Goal: Check status: Check status

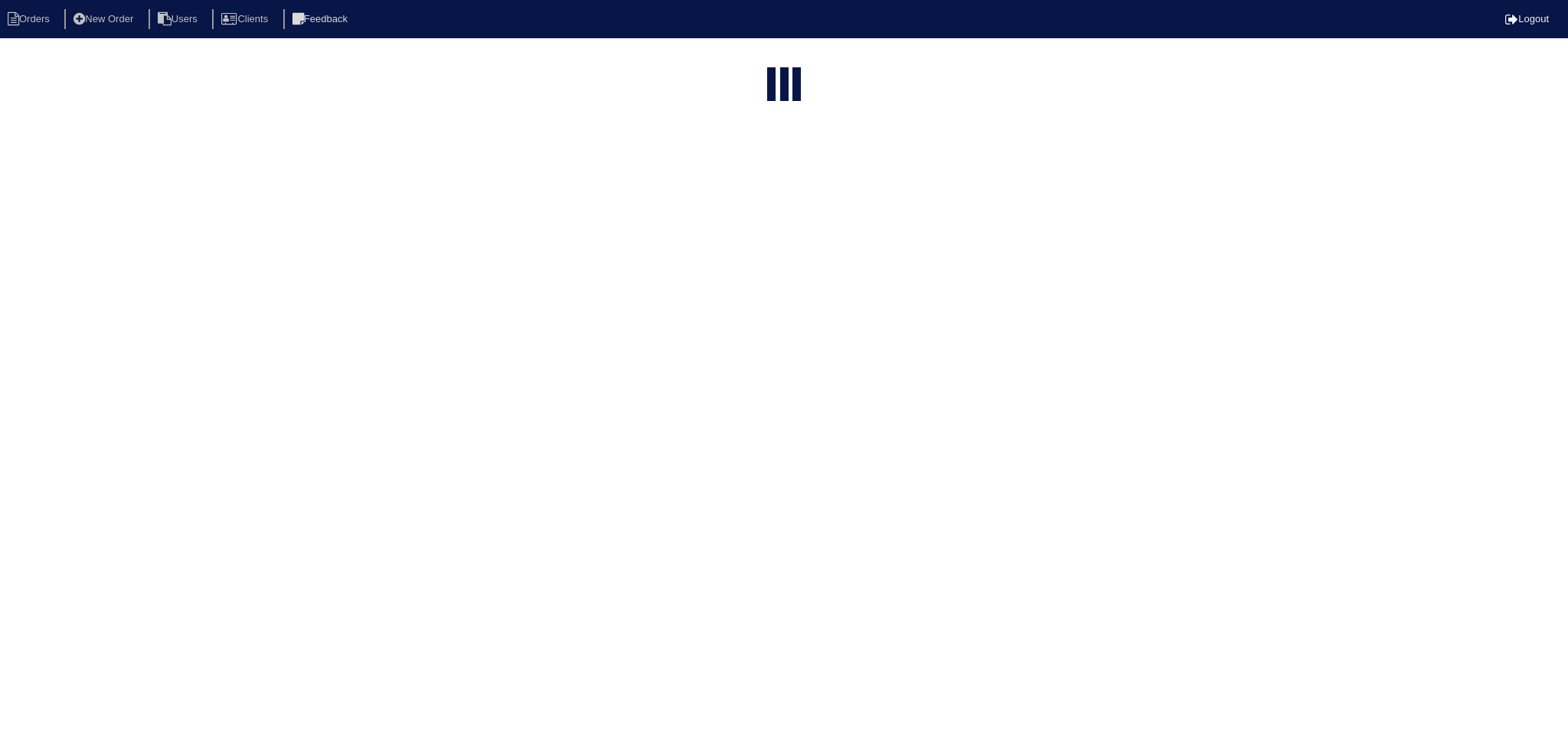
select select "15"
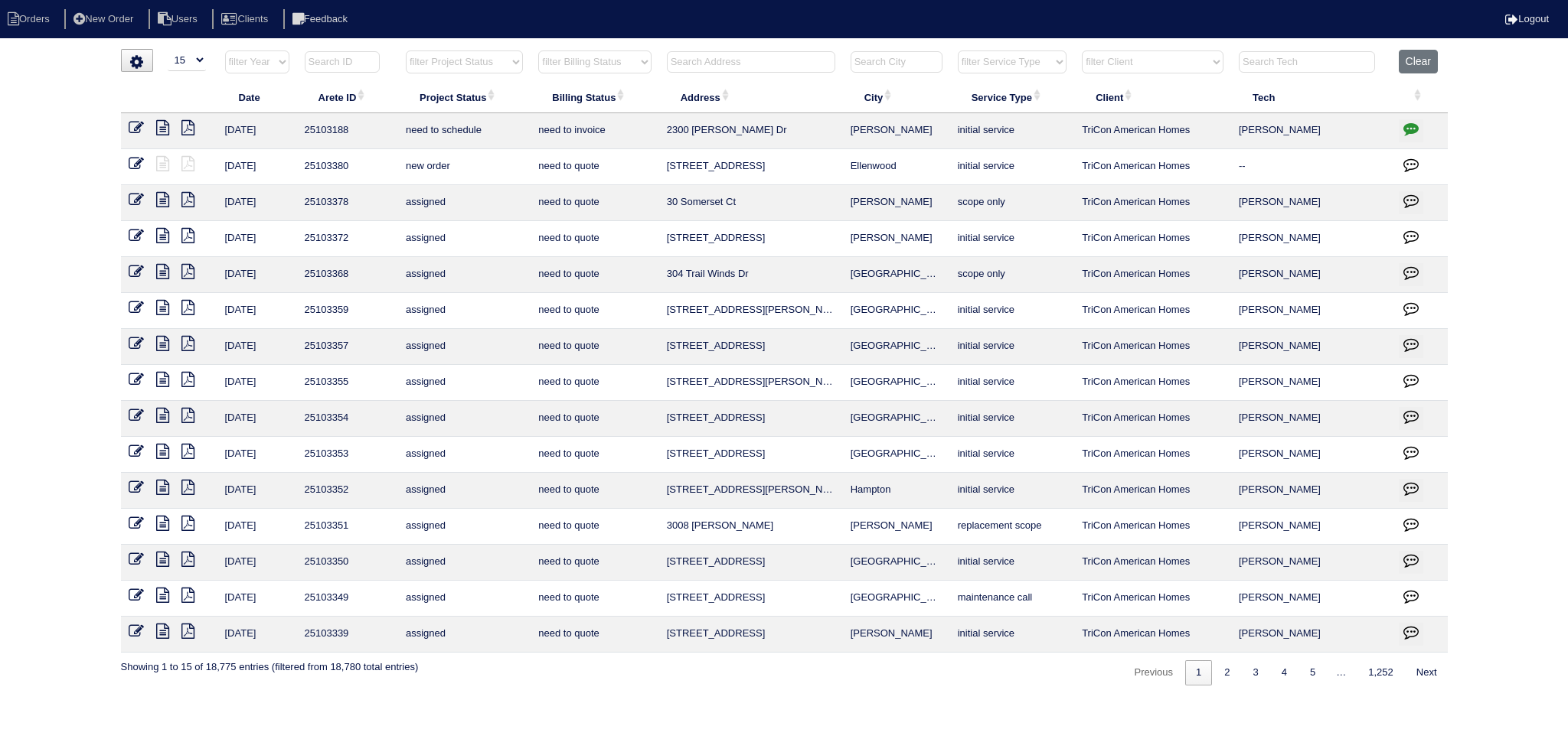
click at [489, 61] on select "filter Project Status -- Any Project Status -- new order assigned in progress f…" at bounding box center [464, 61] width 117 height 23
click at [406, 50] on select "filter Project Status -- Any Project Status -- new order assigned in progress f…" at bounding box center [464, 61] width 117 height 23
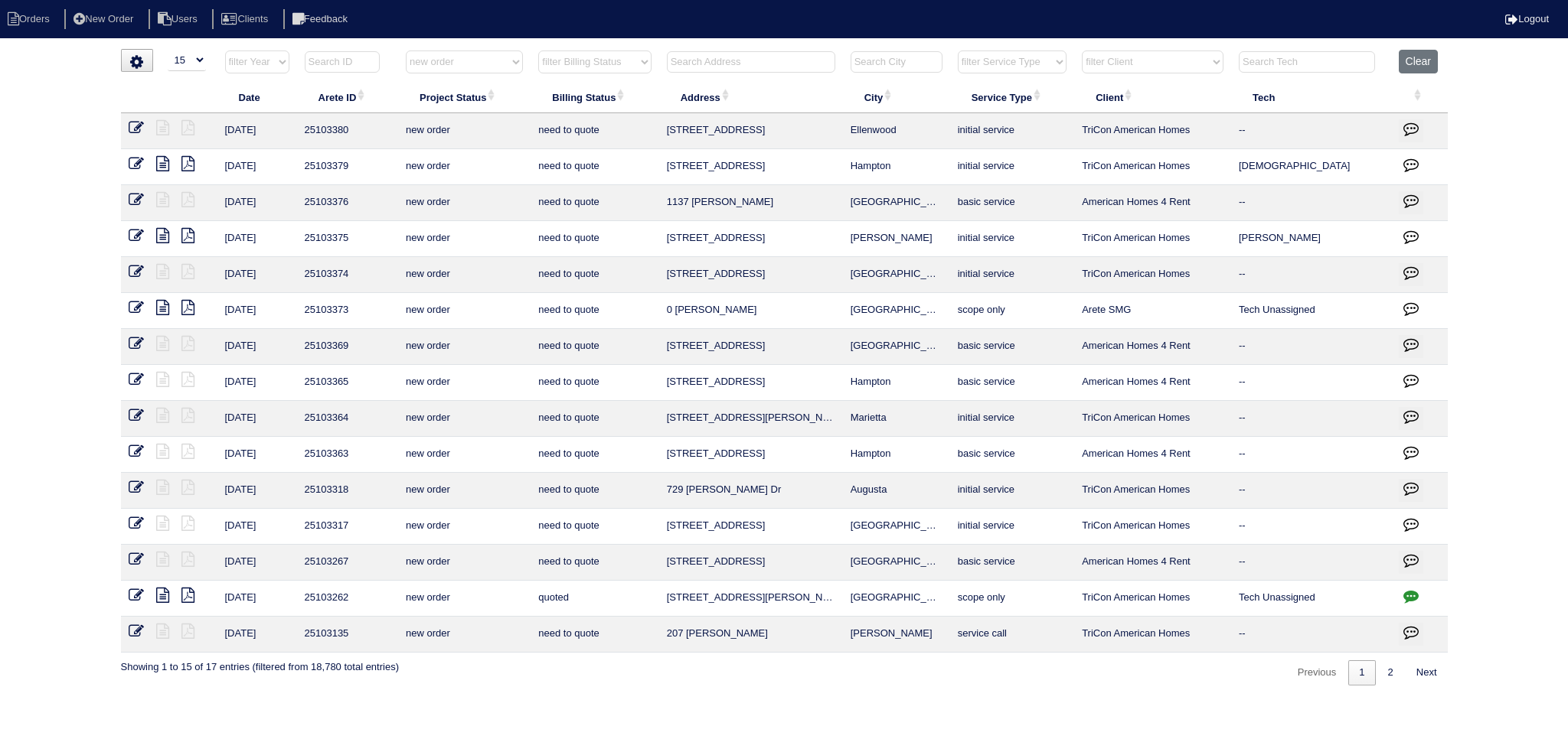
click at [1391, 656] on div "Previous 1 2 Next" at bounding box center [1366, 669] width 162 height 33
click at [1394, 667] on link "2" at bounding box center [1390, 673] width 26 height 26
select select "new order"
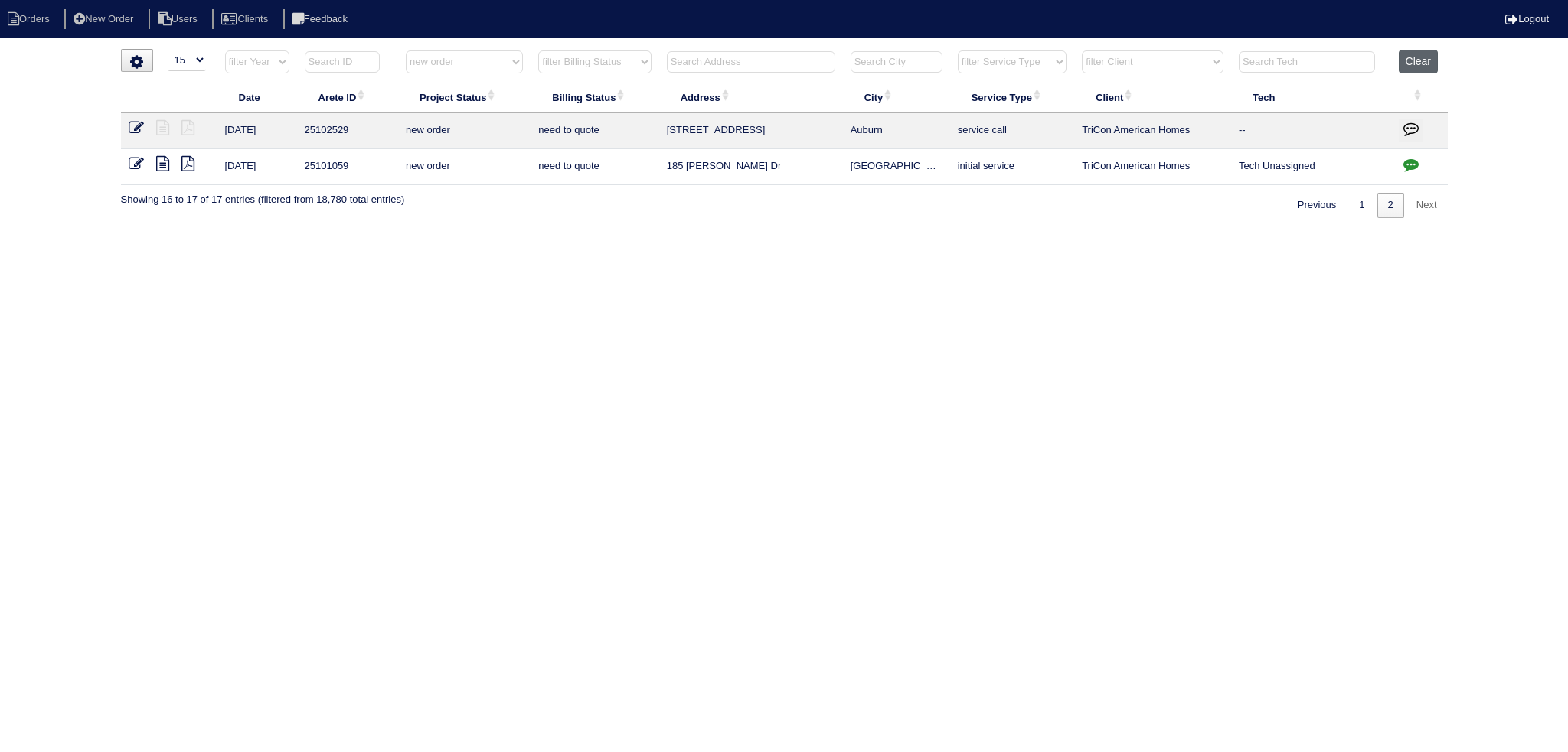
click at [1424, 61] on button "Clear" at bounding box center [1419, 61] width 39 height 24
select select
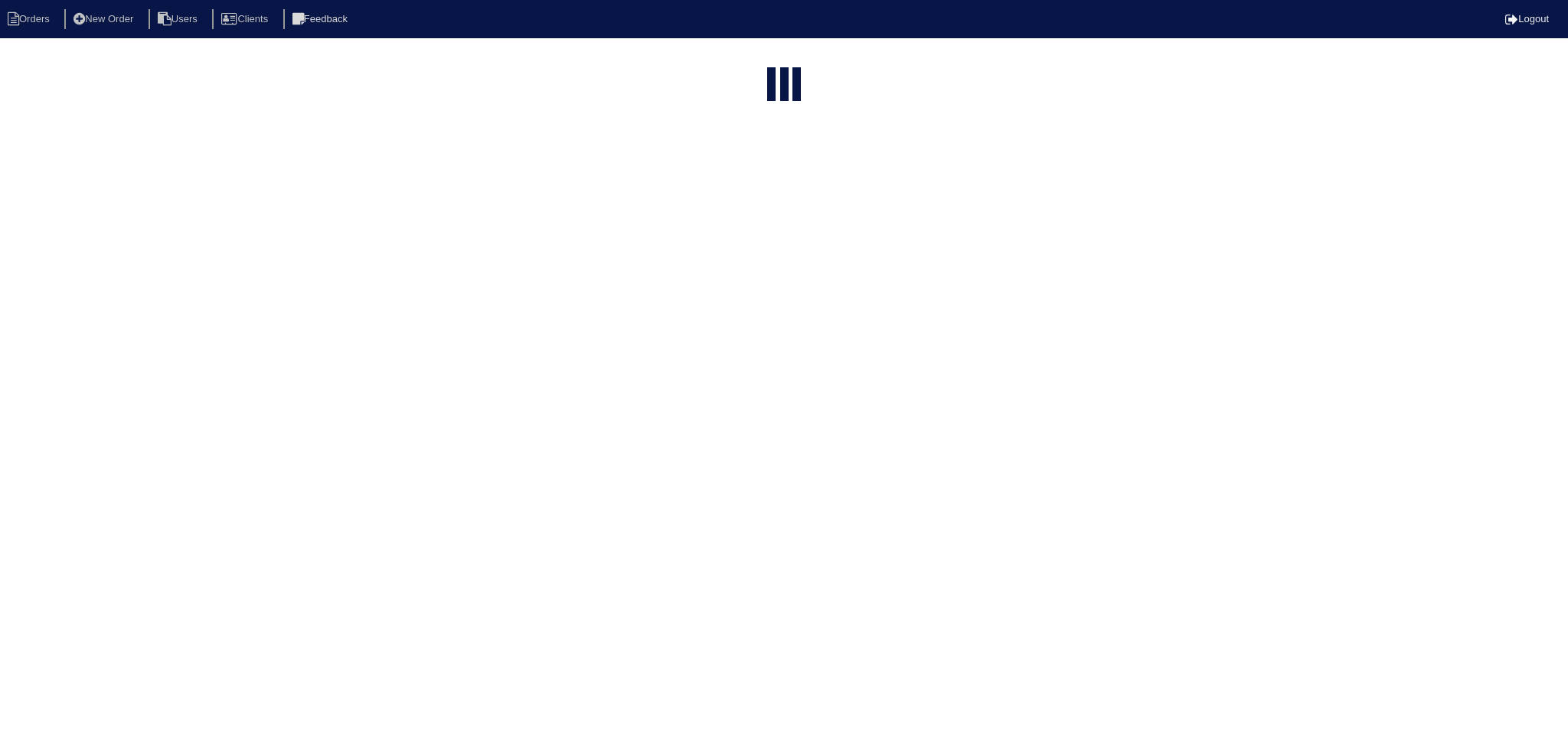
select select "15"
click at [477, 55] on select "filter Project Status -- Any Project Status -- new order assigned in progress f…" at bounding box center [464, 61] width 117 height 23
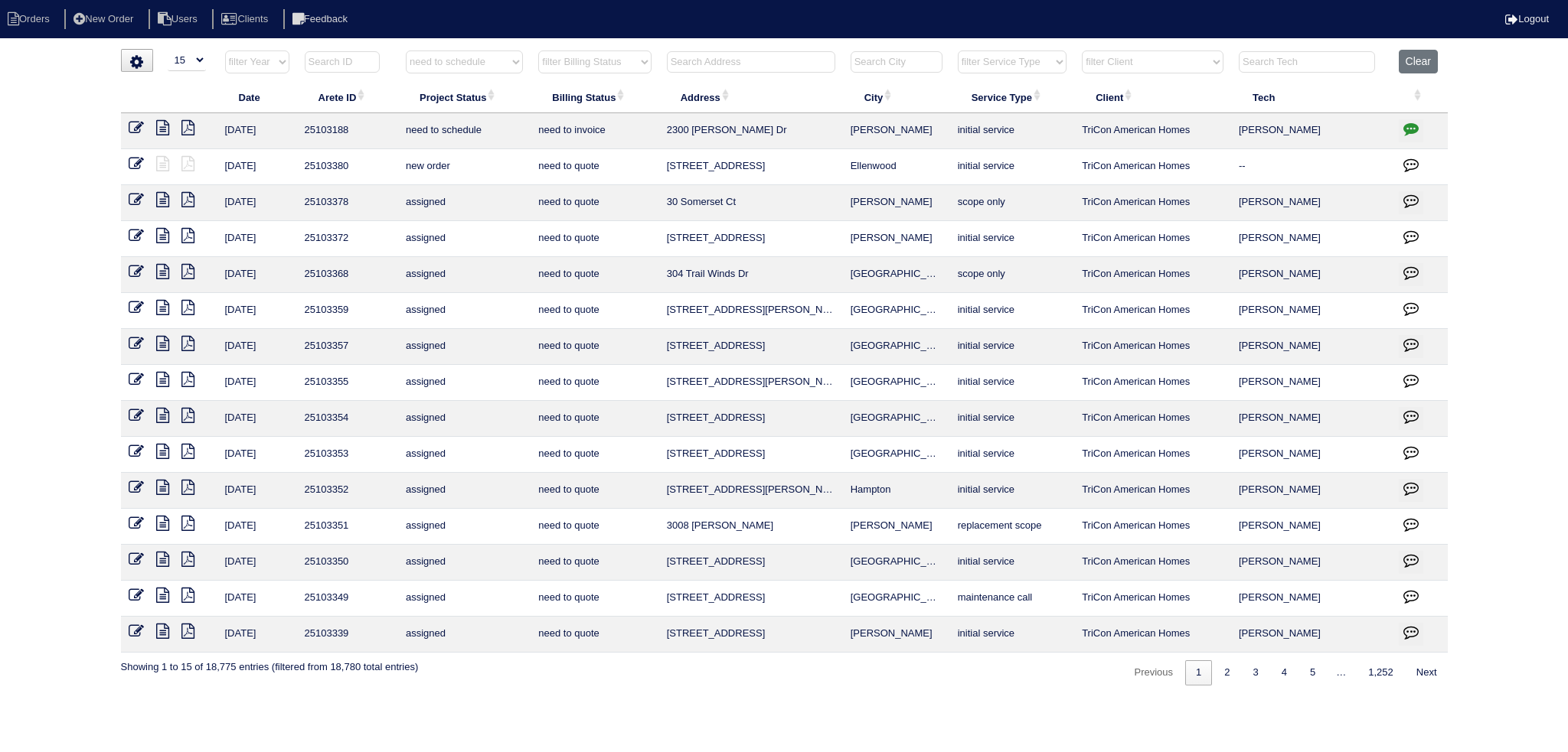
click at [406, 50] on select "filter Project Status -- Any Project Status -- new order assigned in progress f…" at bounding box center [464, 61] width 117 height 23
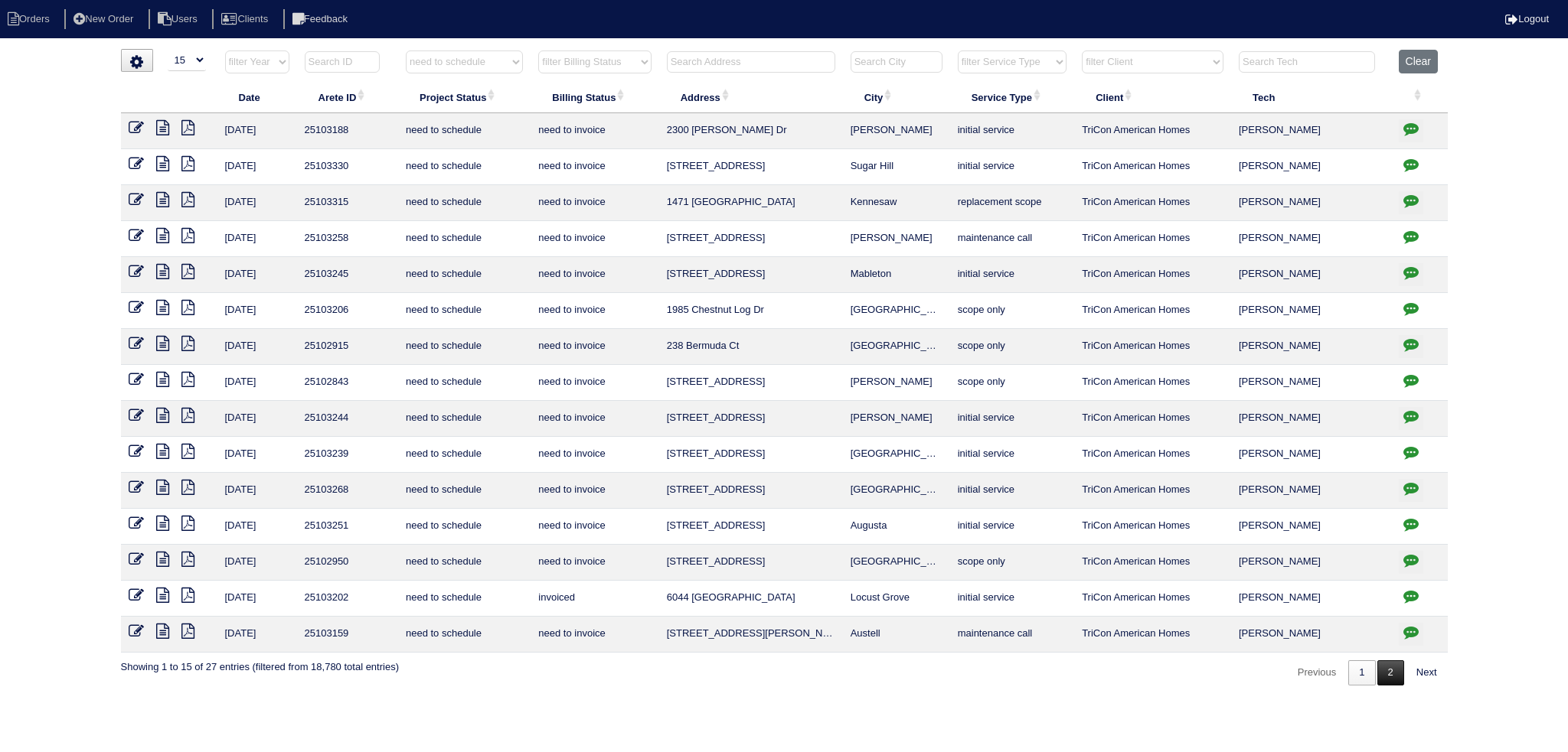
click at [1384, 660] on link "2" at bounding box center [1390, 673] width 26 height 26
select select "need to schedule"
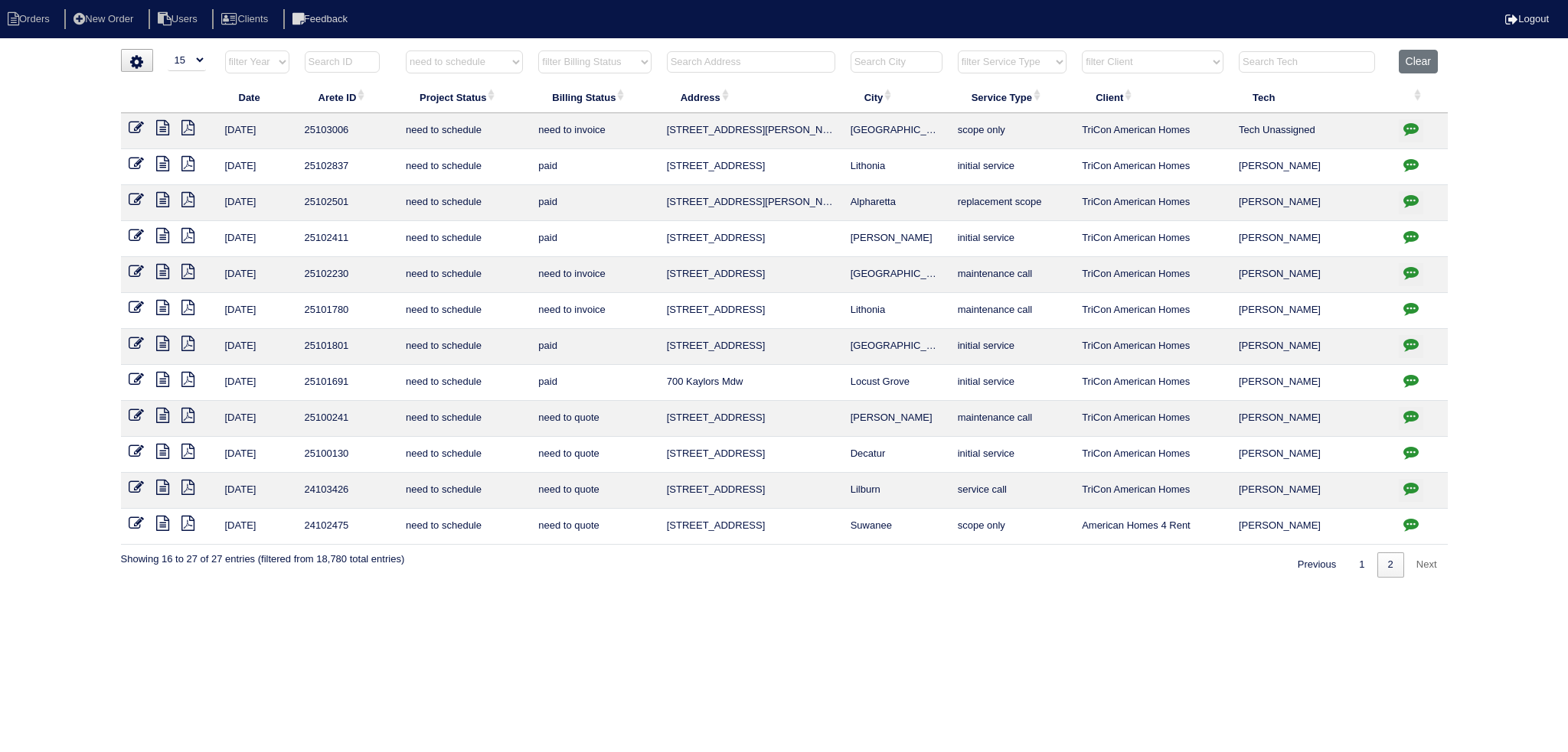
click at [1418, 45] on html "Orders New Order Users Clients Feedback Logout Orders New Order Users Clients M…" at bounding box center [784, 296] width 1568 height 593
click at [1407, 61] on button "Clear" at bounding box center [1419, 61] width 39 height 24
select select
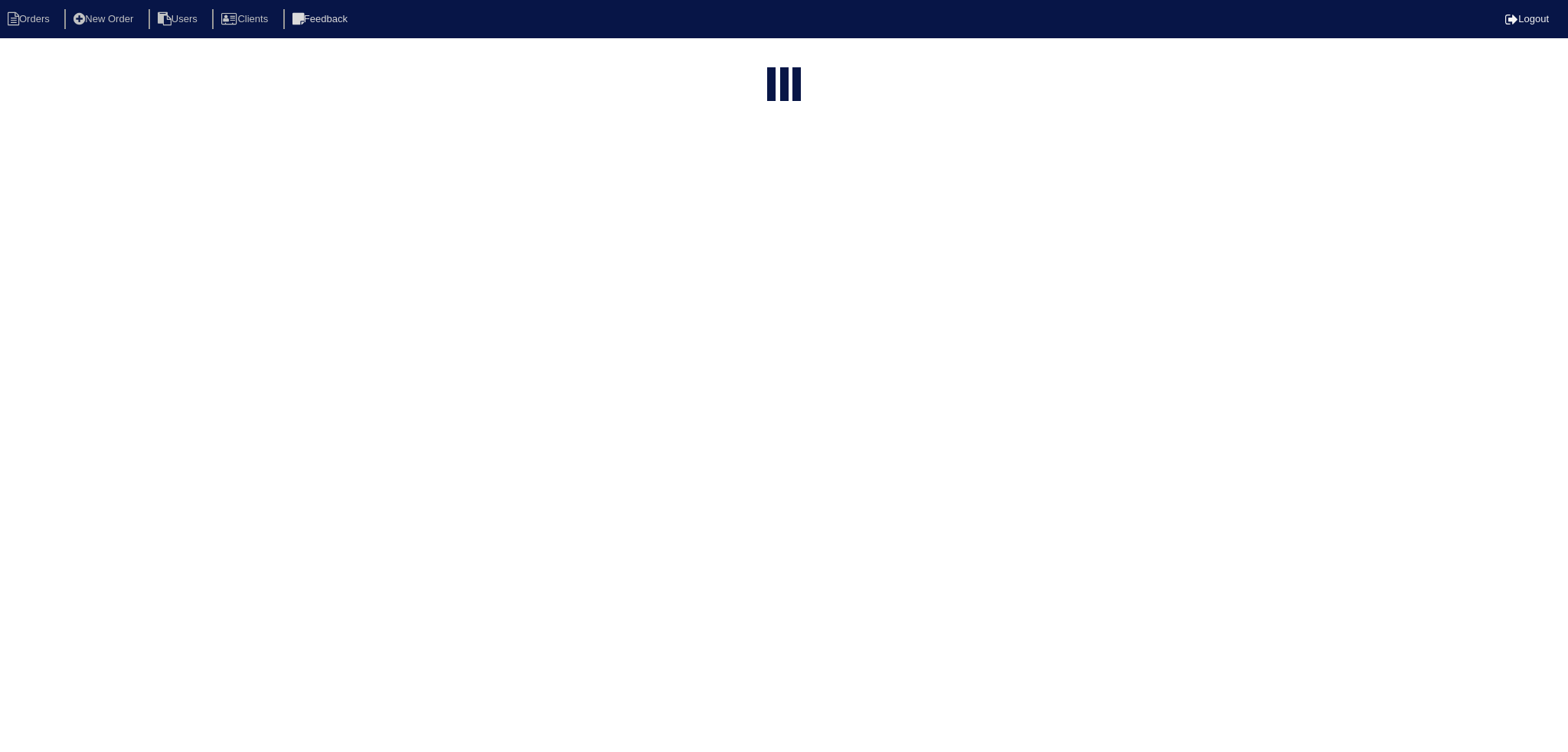
select select "15"
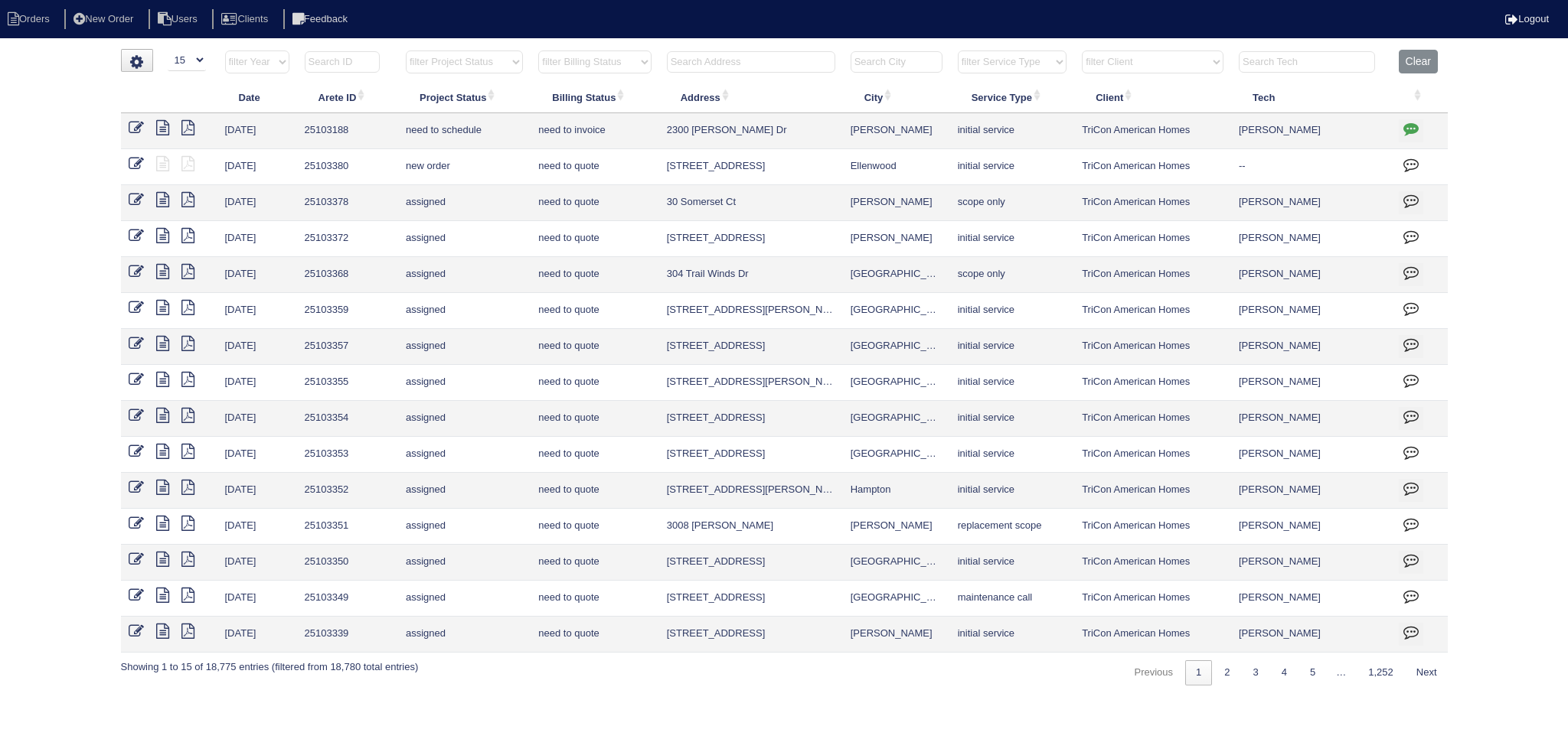
click at [753, 49] on div "▼ 10 15 25 50 200 500 Search: Date Arete ID Project Status Billing Status Addre…" at bounding box center [784, 367] width 1326 height 637
click at [749, 60] on input "text" at bounding box center [751, 61] width 168 height 21
click at [734, 63] on input "text" at bounding box center [751, 61] width 168 height 21
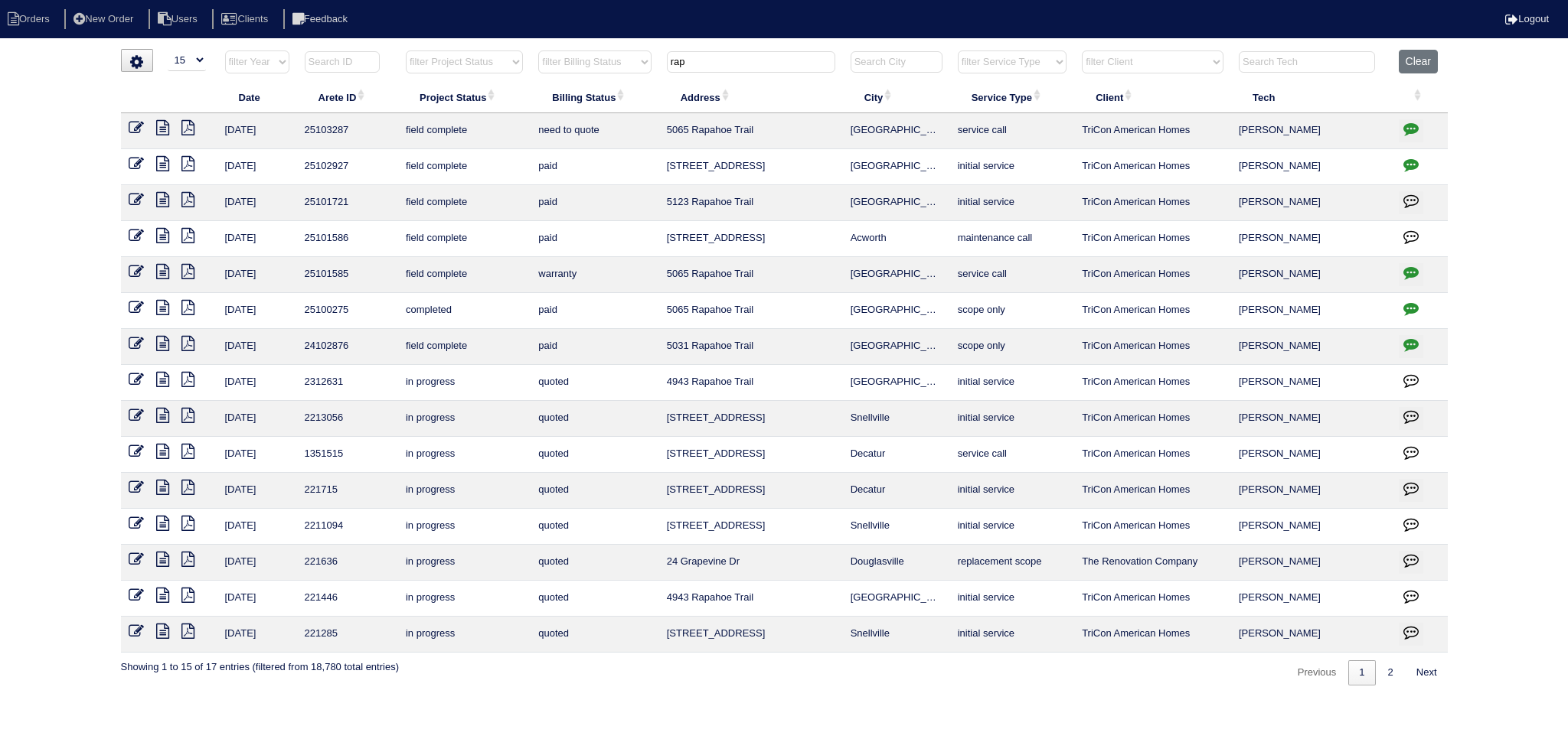
type input "rap"
click at [1430, 62] on button "Clear" at bounding box center [1419, 61] width 39 height 24
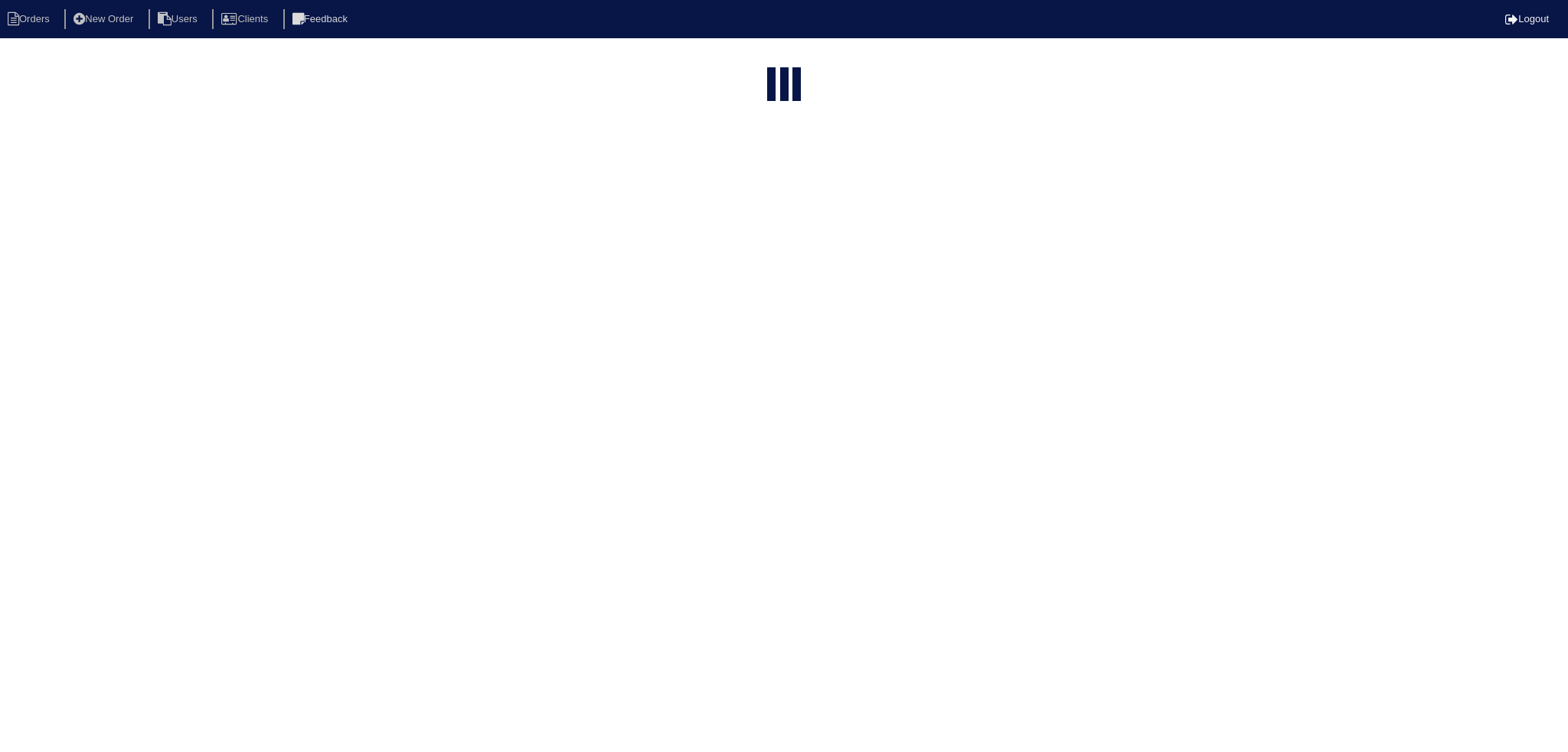
select select "15"
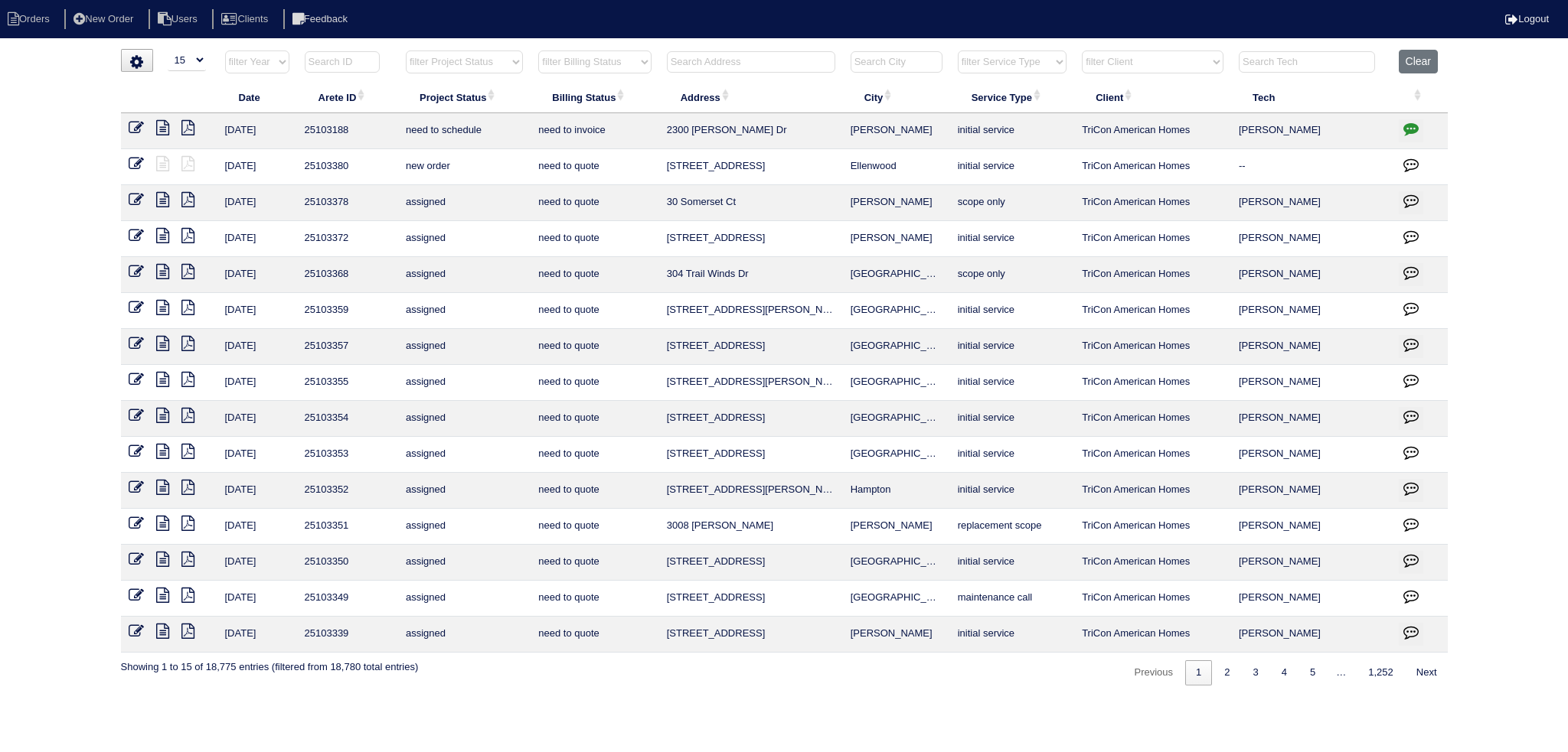
click at [776, 62] on input "text" at bounding box center [751, 61] width 168 height 21
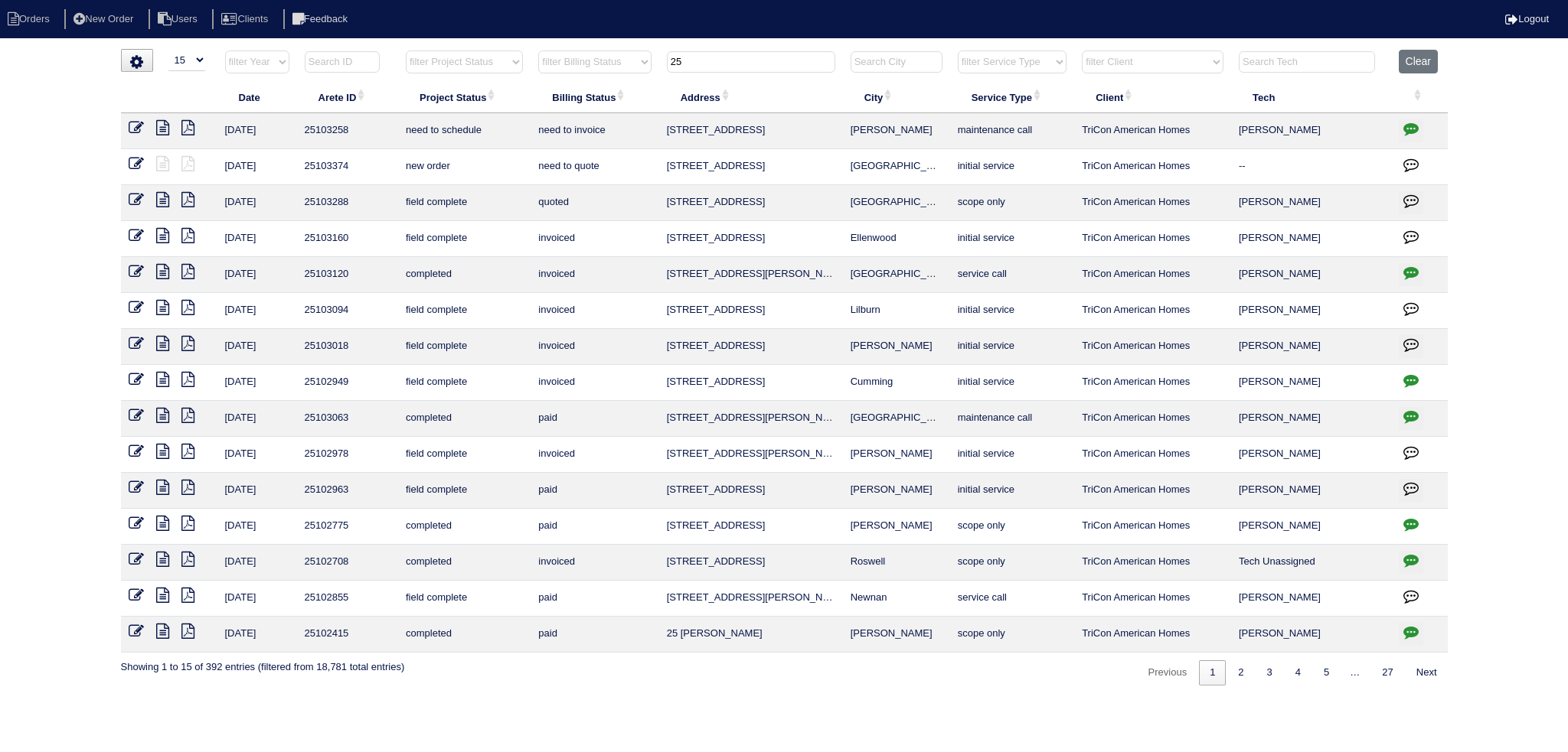
type input "25"
click at [1403, 127] on icon "button" at bounding box center [1411, 129] width 15 height 15
type textarea "9/5/25 - Need another contact number - emailed TriCon and left message in Appia…"
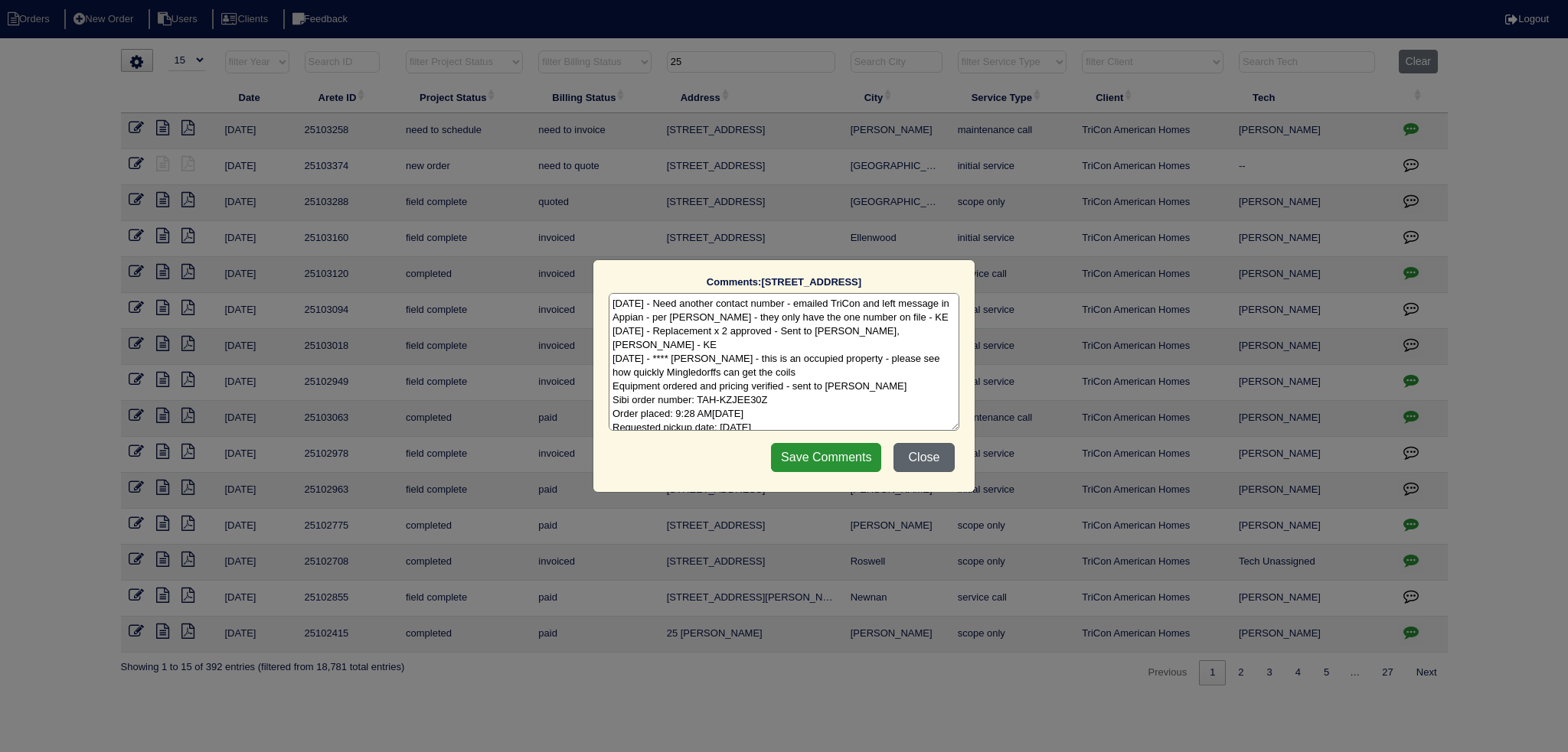
click at [904, 462] on button "Close" at bounding box center [924, 458] width 61 height 29
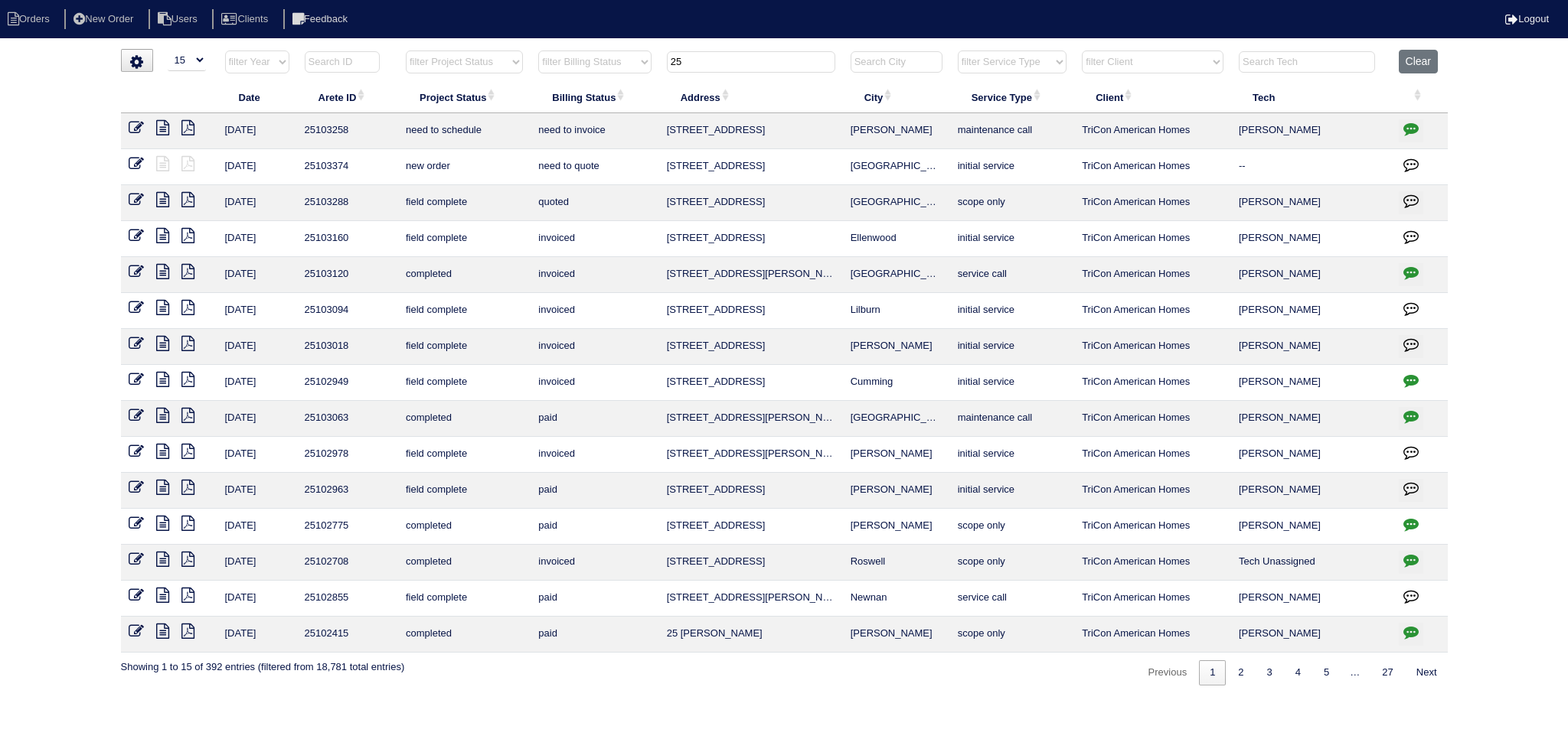
click at [166, 125] on icon at bounding box center [162, 128] width 13 height 15
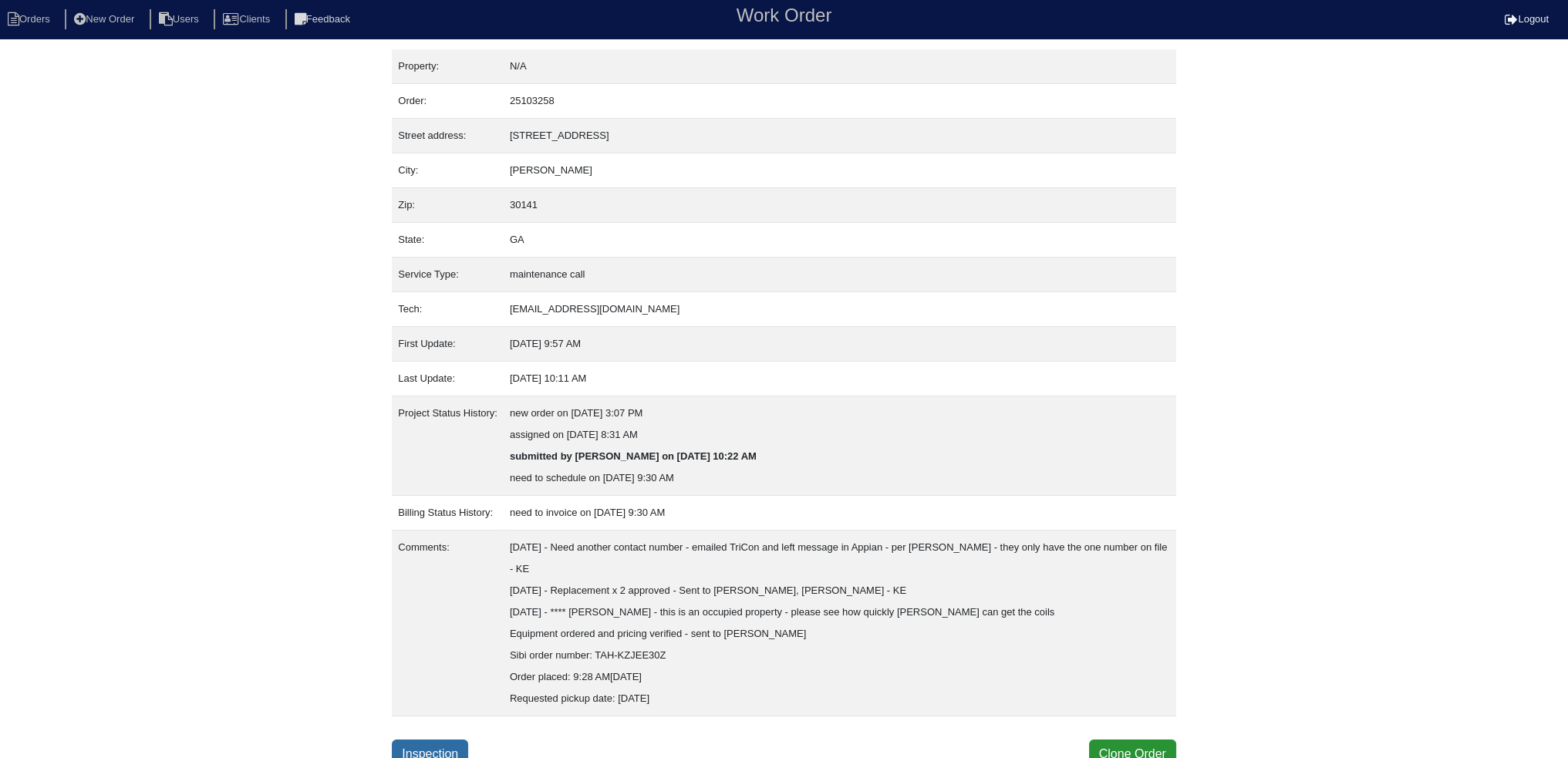
click at [435, 755] on link "Inspection" at bounding box center [429, 755] width 77 height 29
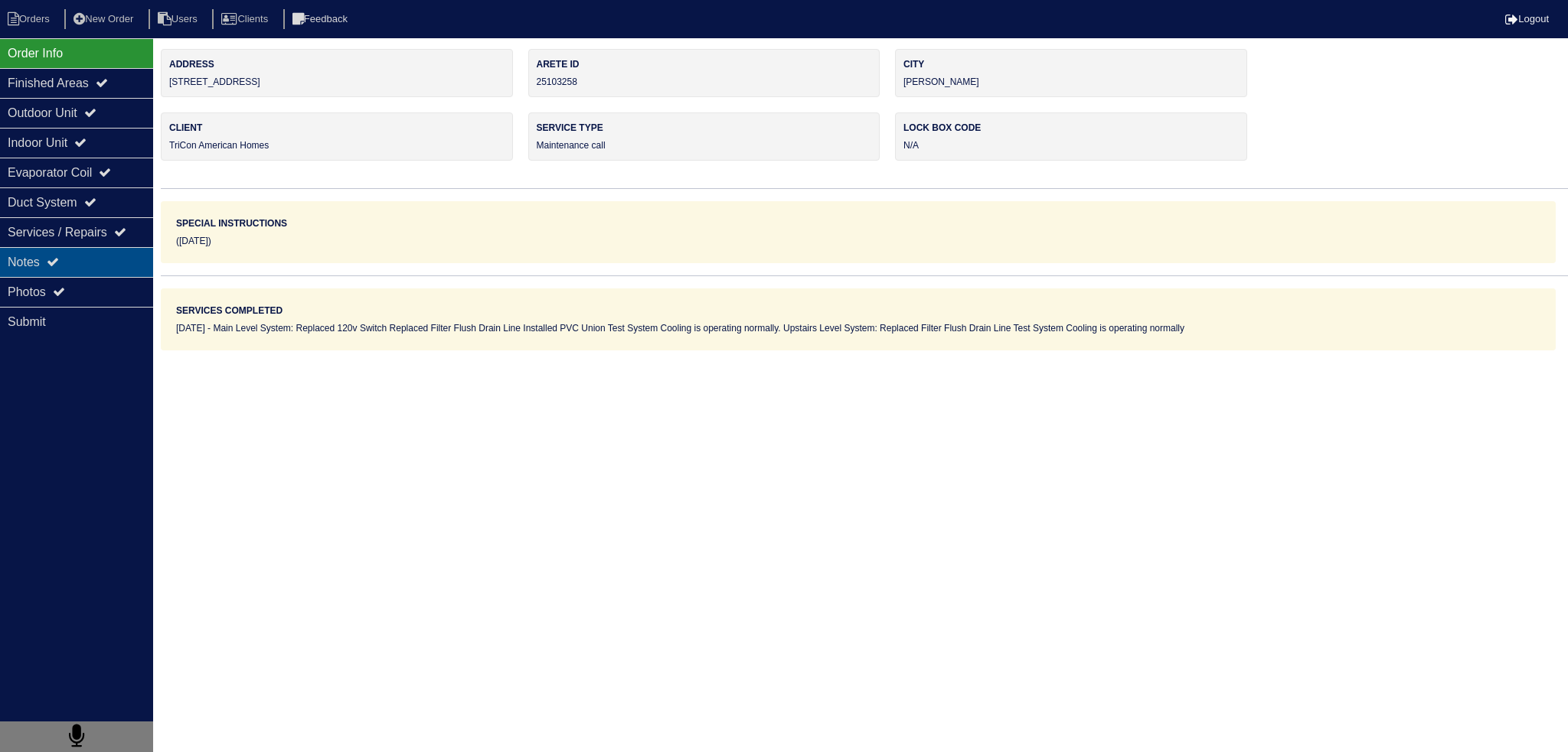
click at [91, 273] on div "Notes" at bounding box center [76, 262] width 153 height 30
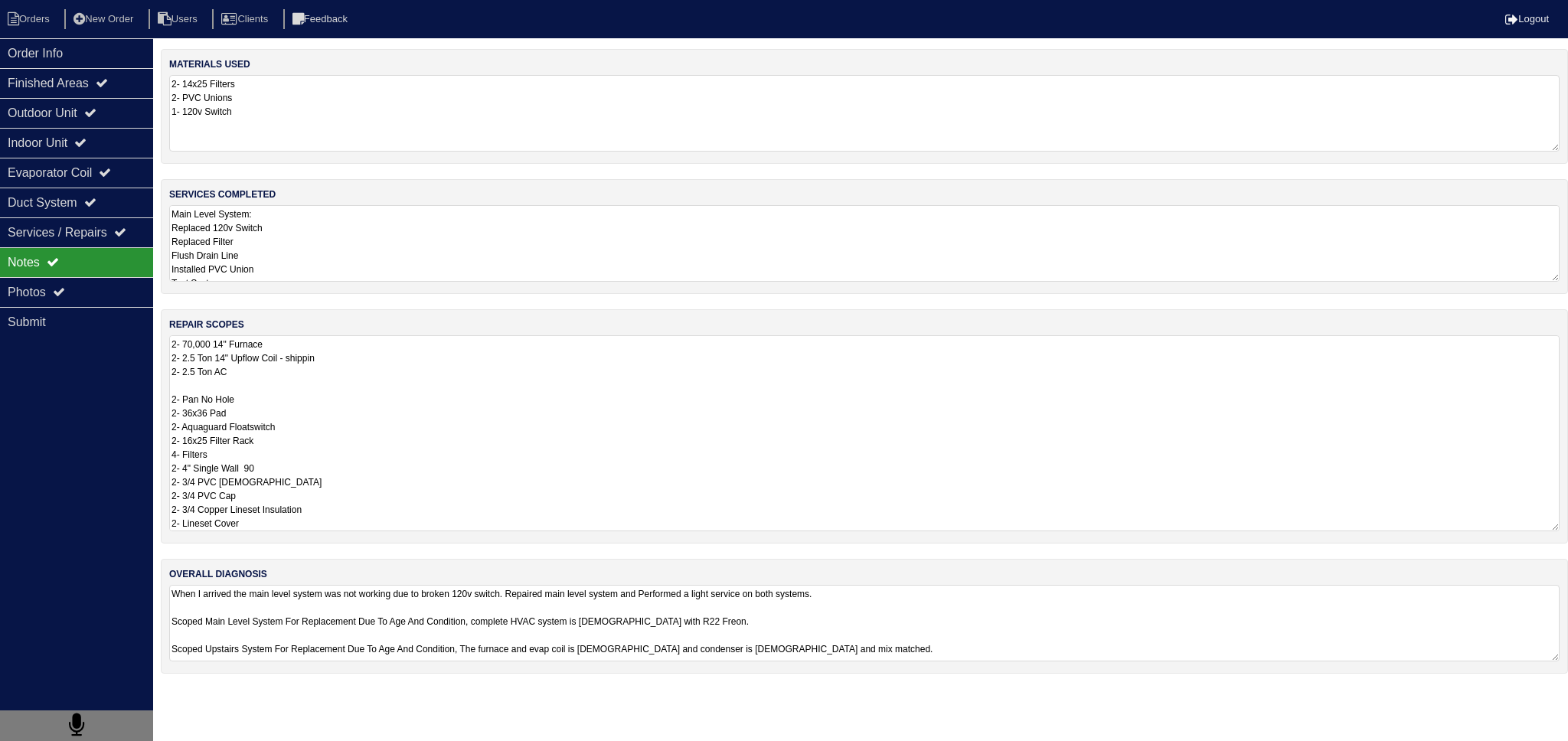
click at [323, 371] on textarea "2- 70,000 14" Furnace 2- 2.5 Ton 14" Upflow Coil - shippin 2- 2.5 Ton AC 2- Pan…" at bounding box center [864, 433] width 1390 height 195
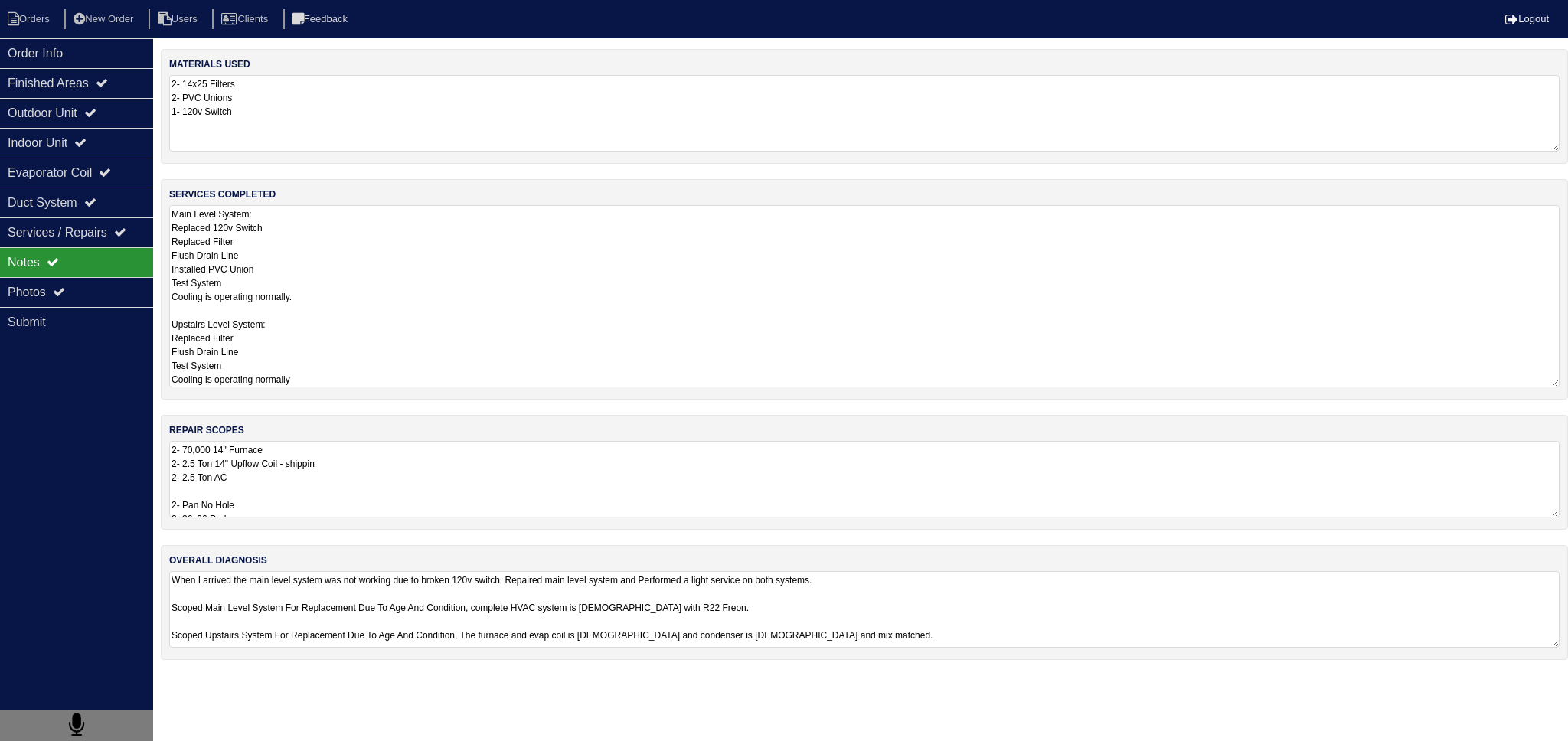
click at [324, 262] on textarea "Main Level System: Replaced 120v Switch Replaced Filter Flush Drain Line Instal…" at bounding box center [864, 295] width 1390 height 182
click at [83, 95] on div "Finished Areas" at bounding box center [76, 83] width 153 height 30
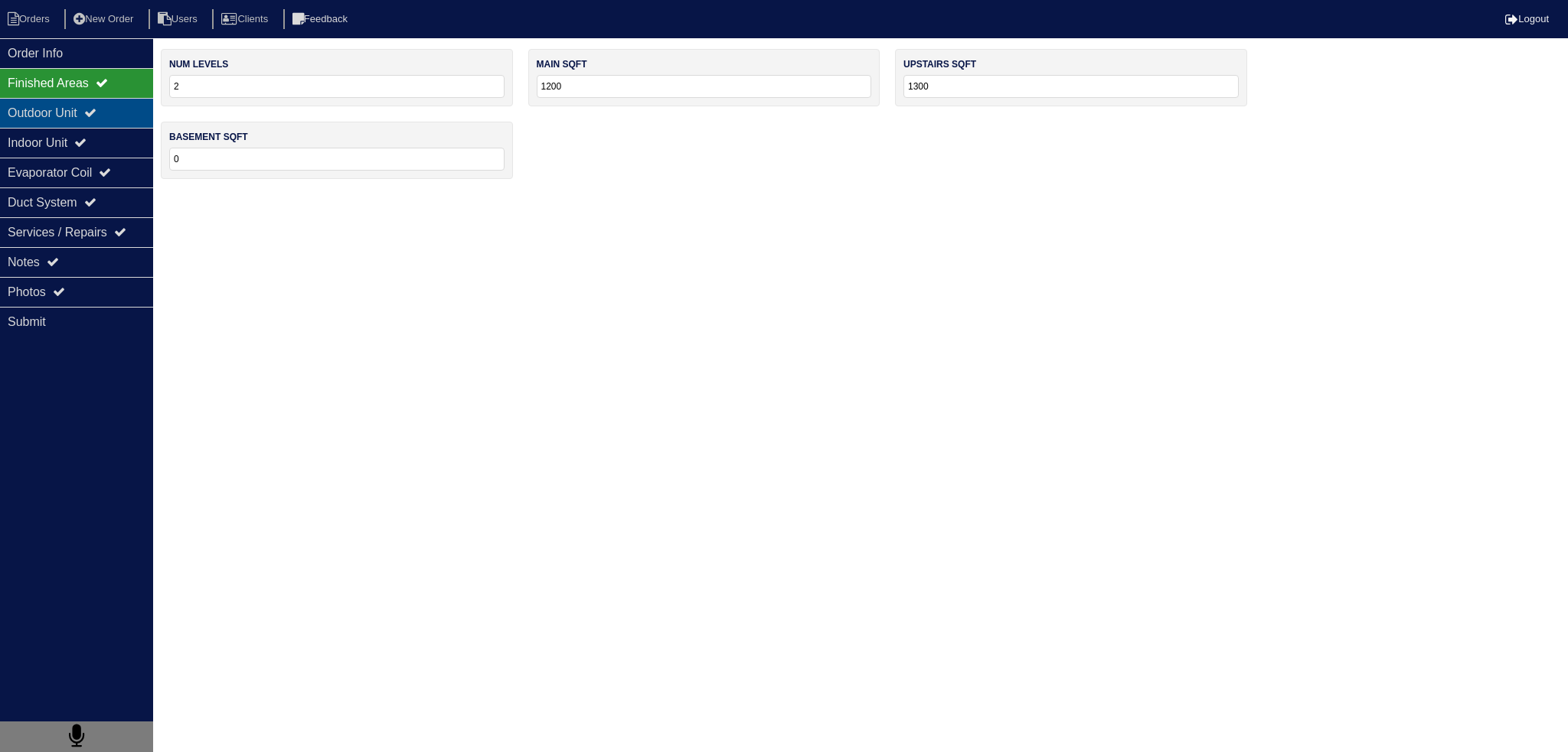
click at [82, 107] on div "Outdoor Unit" at bounding box center [76, 113] width 153 height 30
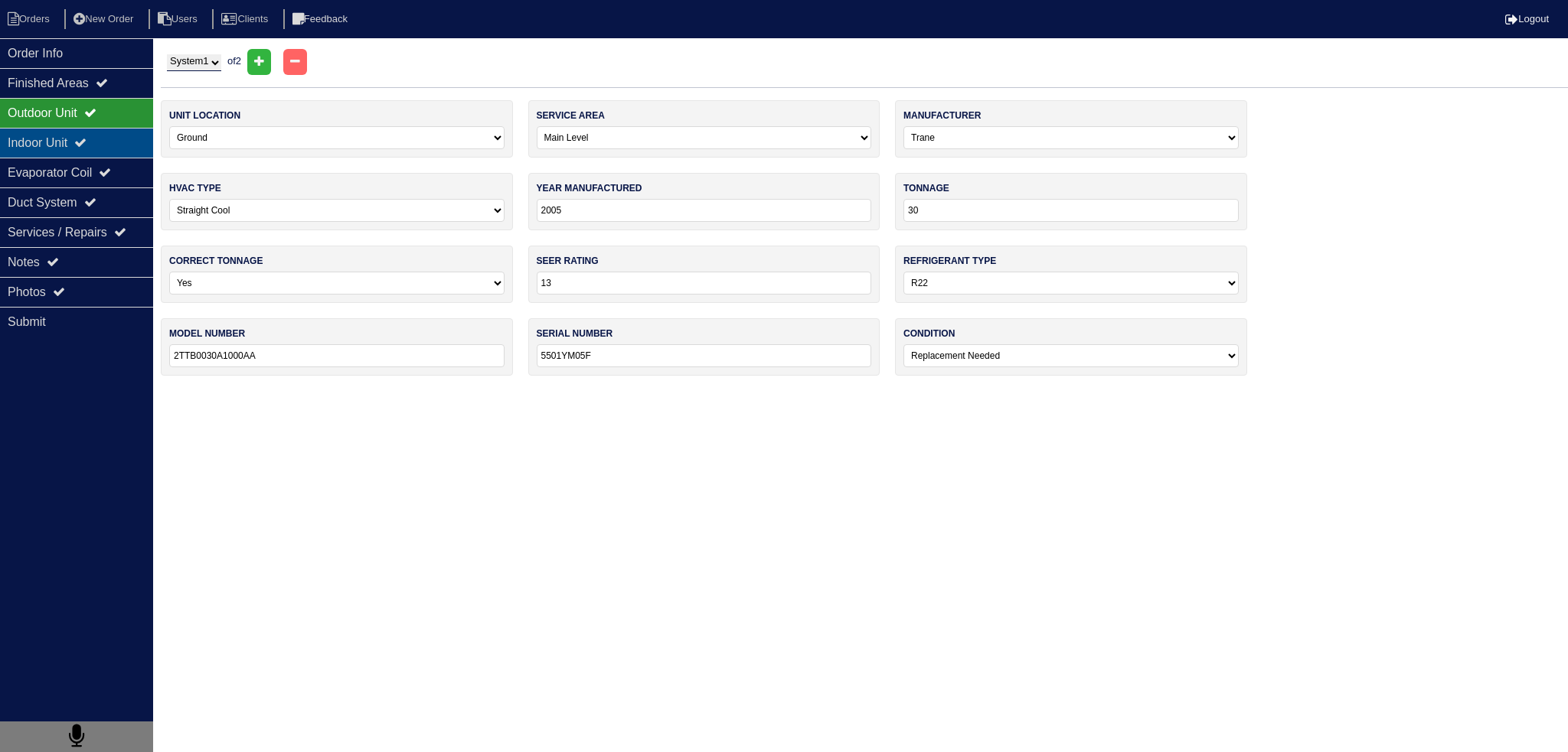
click at [82, 137] on div "Indoor Unit" at bounding box center [76, 143] width 153 height 30
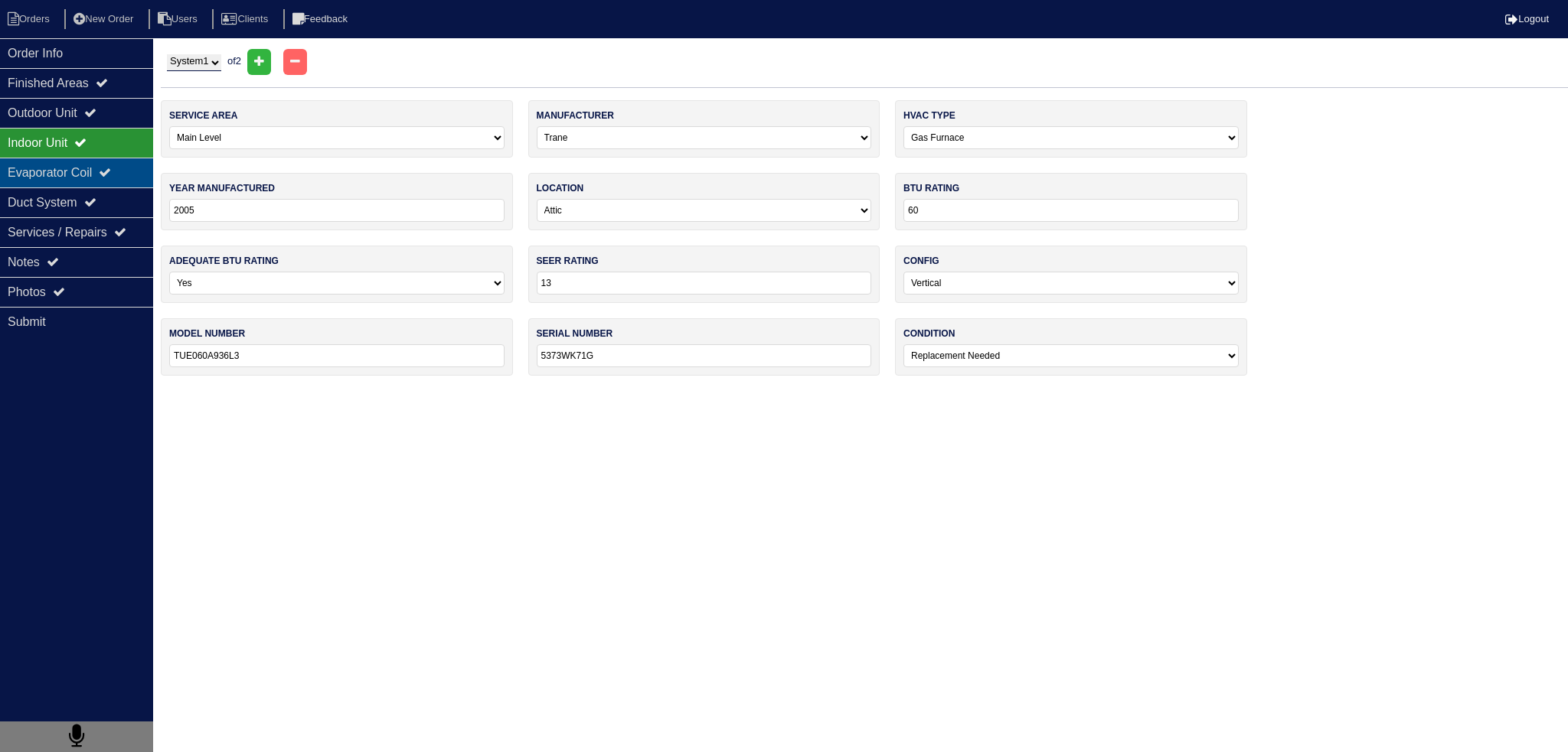
click at [83, 169] on div "Evaporator Coil" at bounding box center [76, 172] width 153 height 30
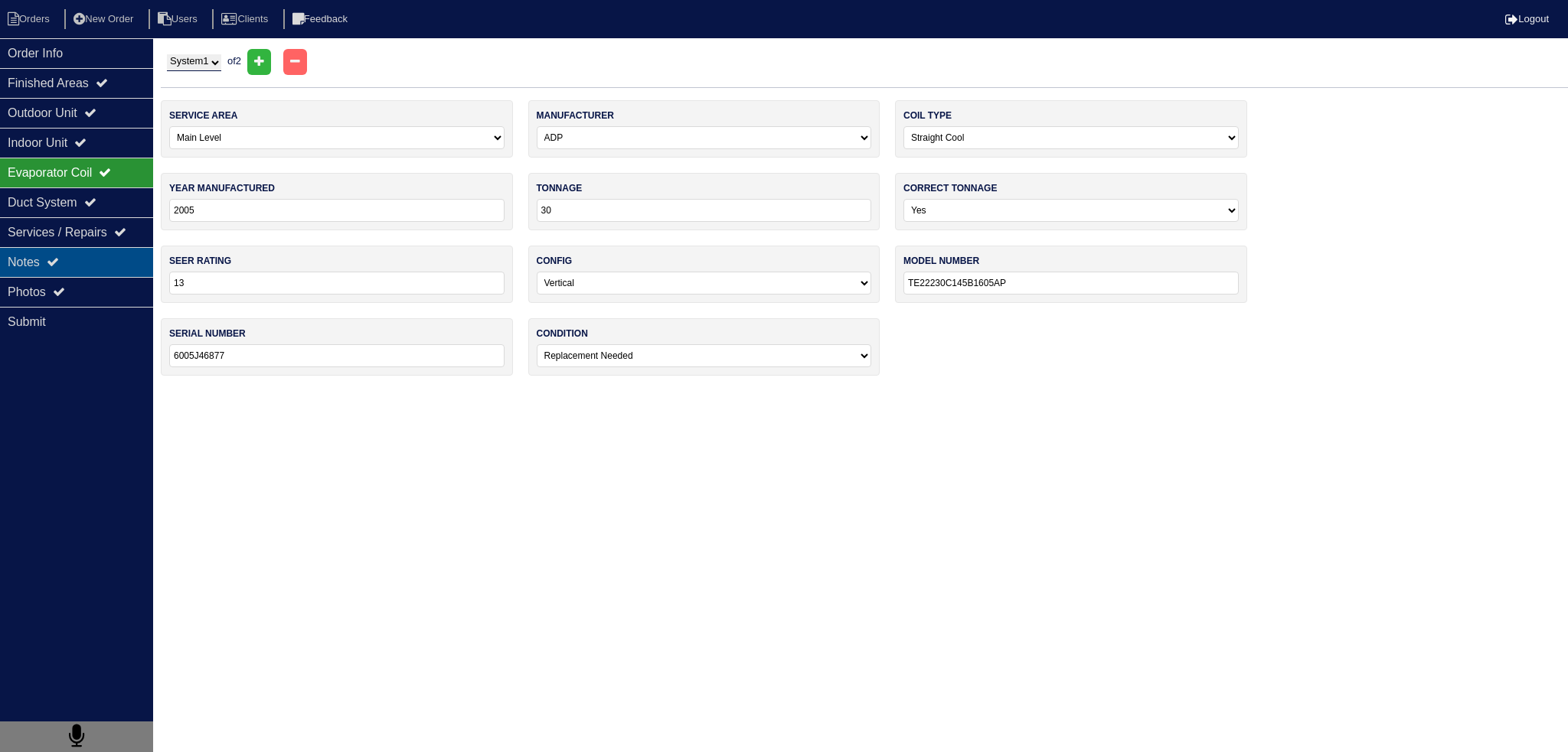
click at [91, 271] on div "Notes" at bounding box center [76, 262] width 153 height 30
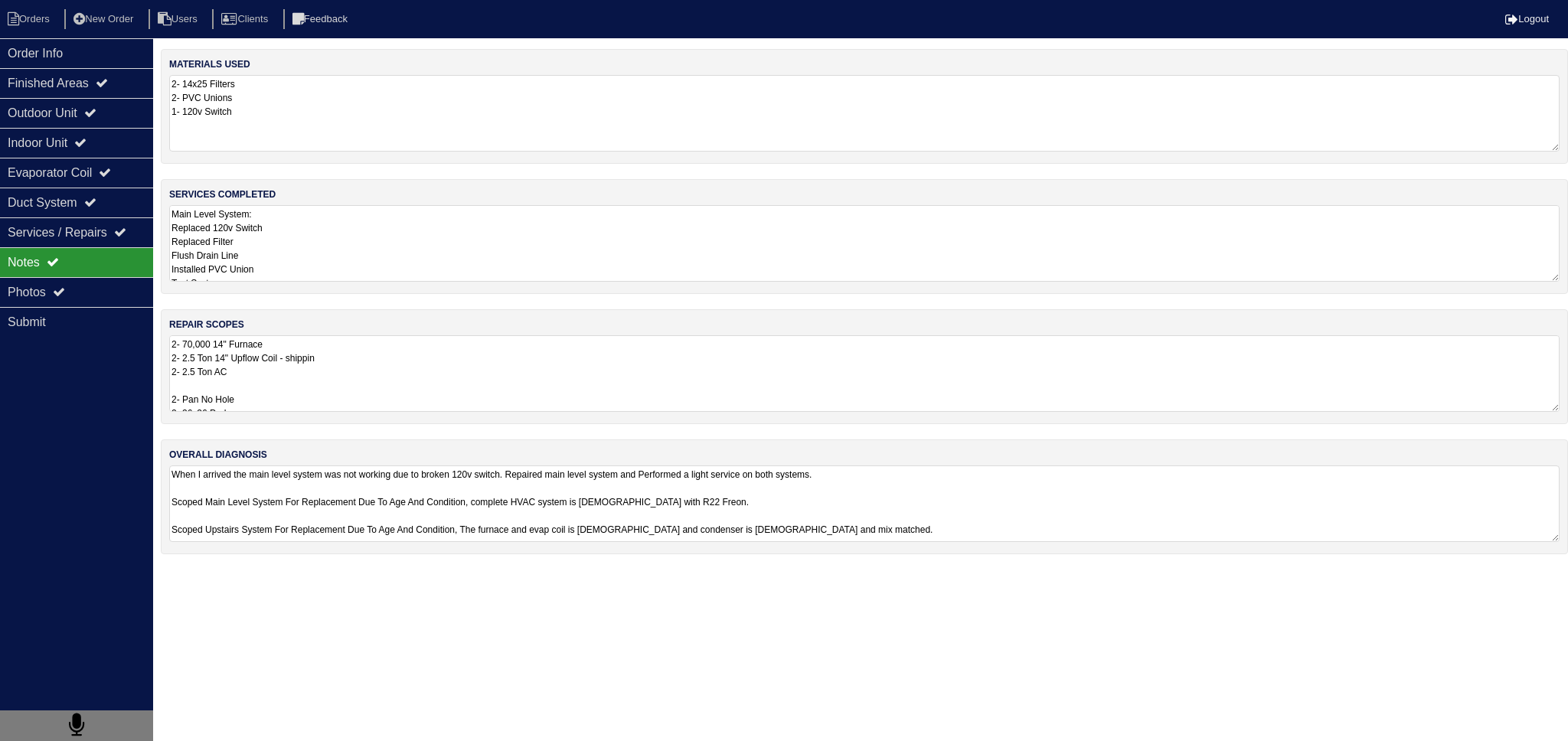
click at [297, 507] on textarea "When I arrived the main level system was not working due to broken 120v switch.…" at bounding box center [864, 504] width 1390 height 77
click at [75, 72] on div "Finished Areas" at bounding box center [76, 83] width 153 height 30
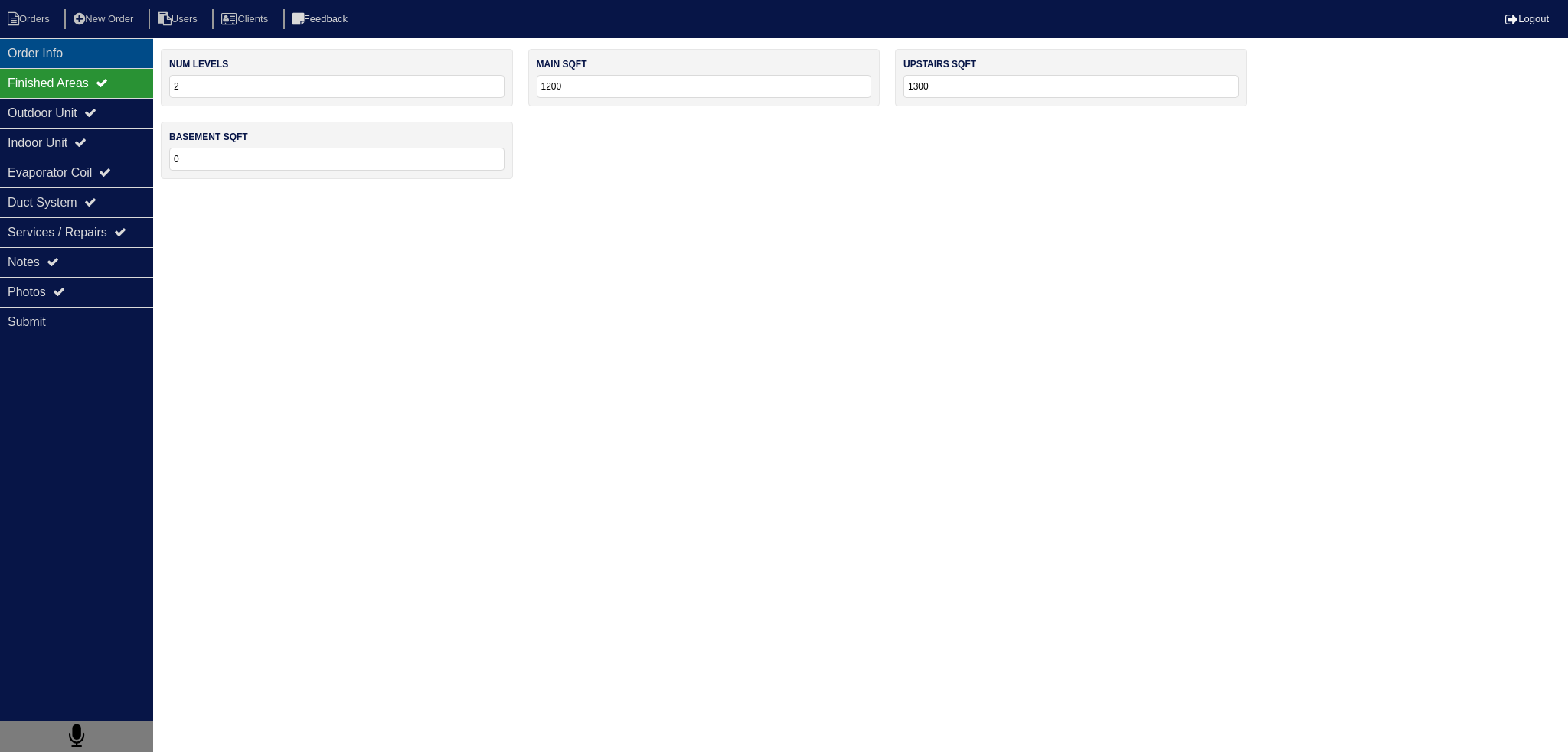
click at [63, 48] on div "Order Info" at bounding box center [76, 53] width 153 height 30
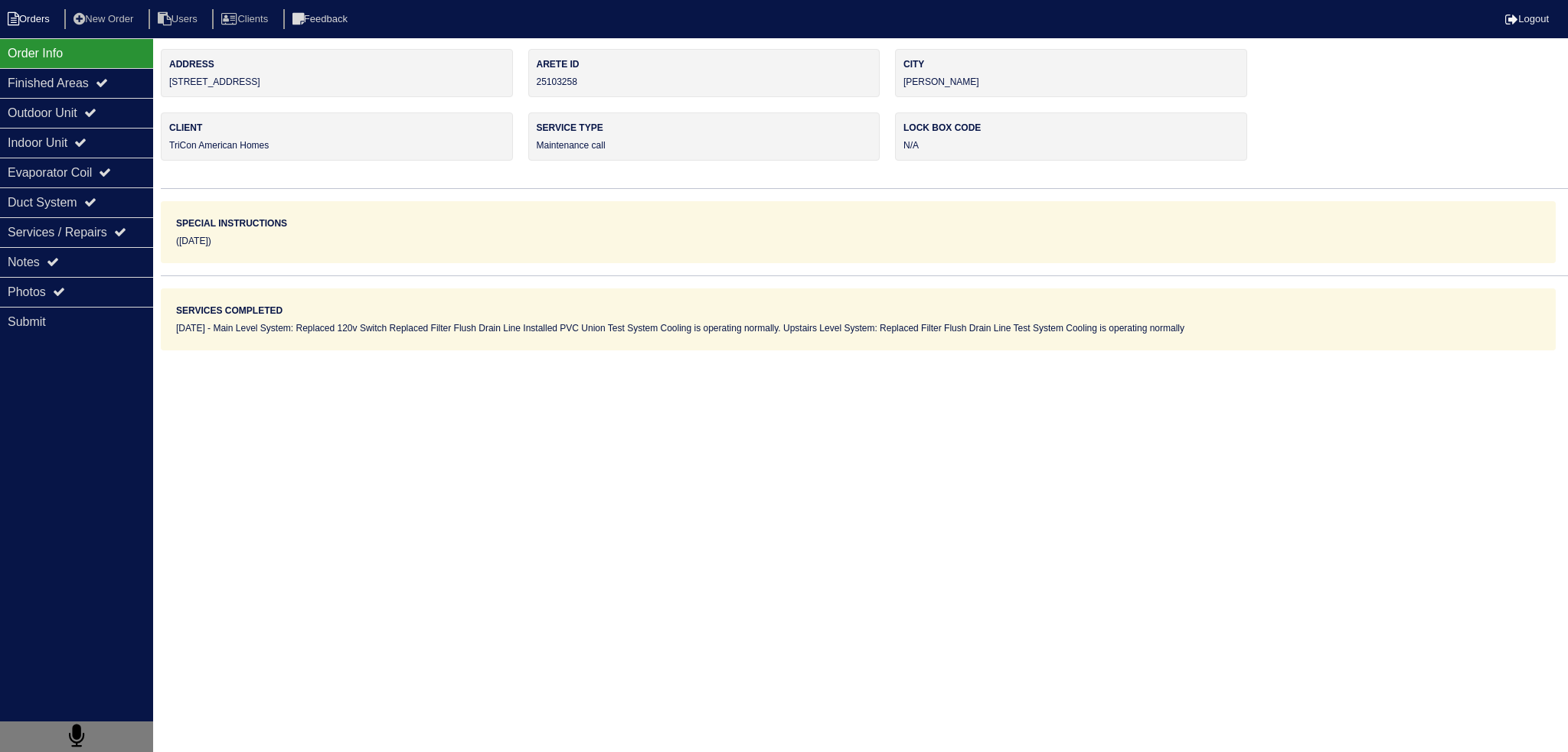
click at [41, 20] on li "Orders" at bounding box center [31, 20] width 62 height 20
select select "15"
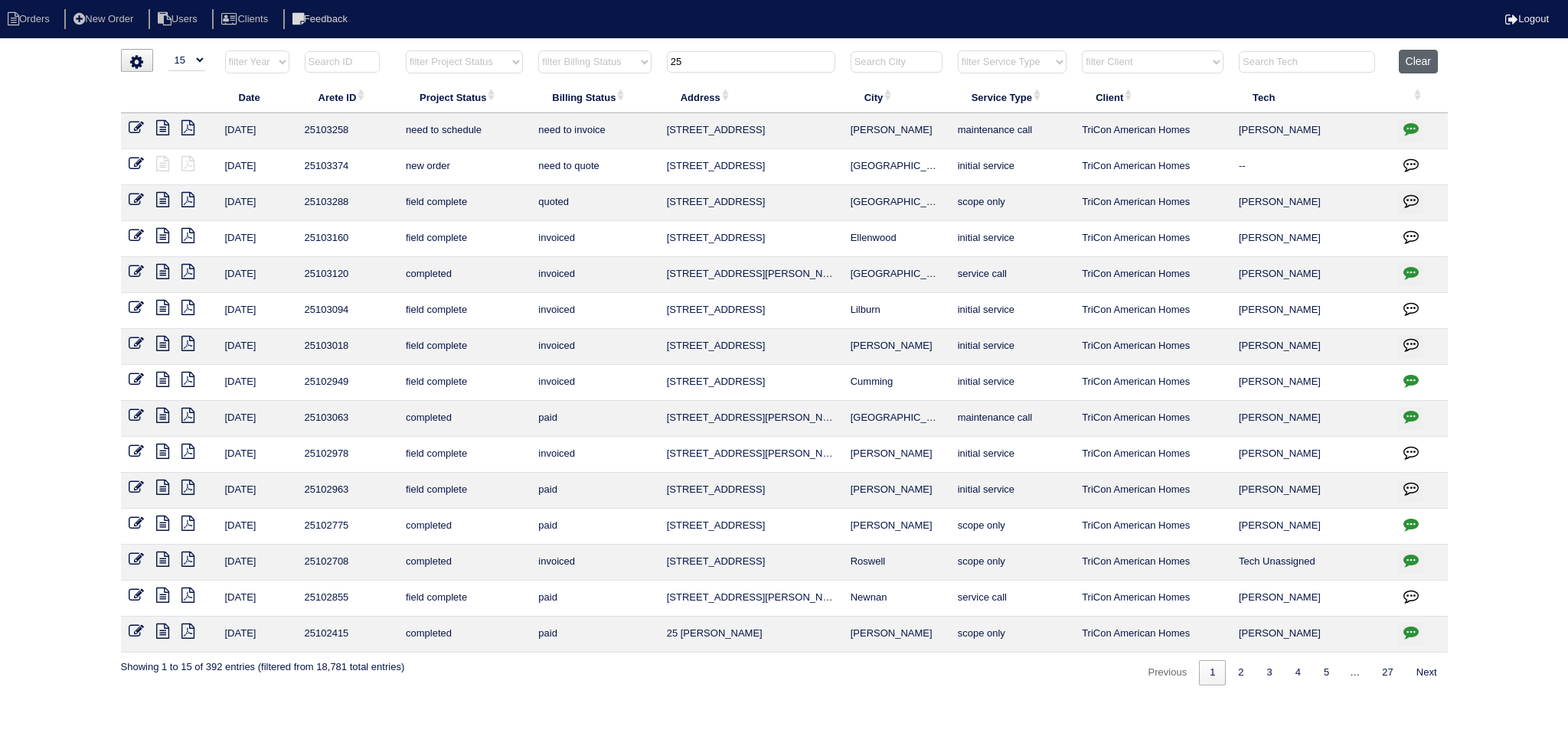
click at [1410, 56] on button "Clear" at bounding box center [1419, 61] width 39 height 24
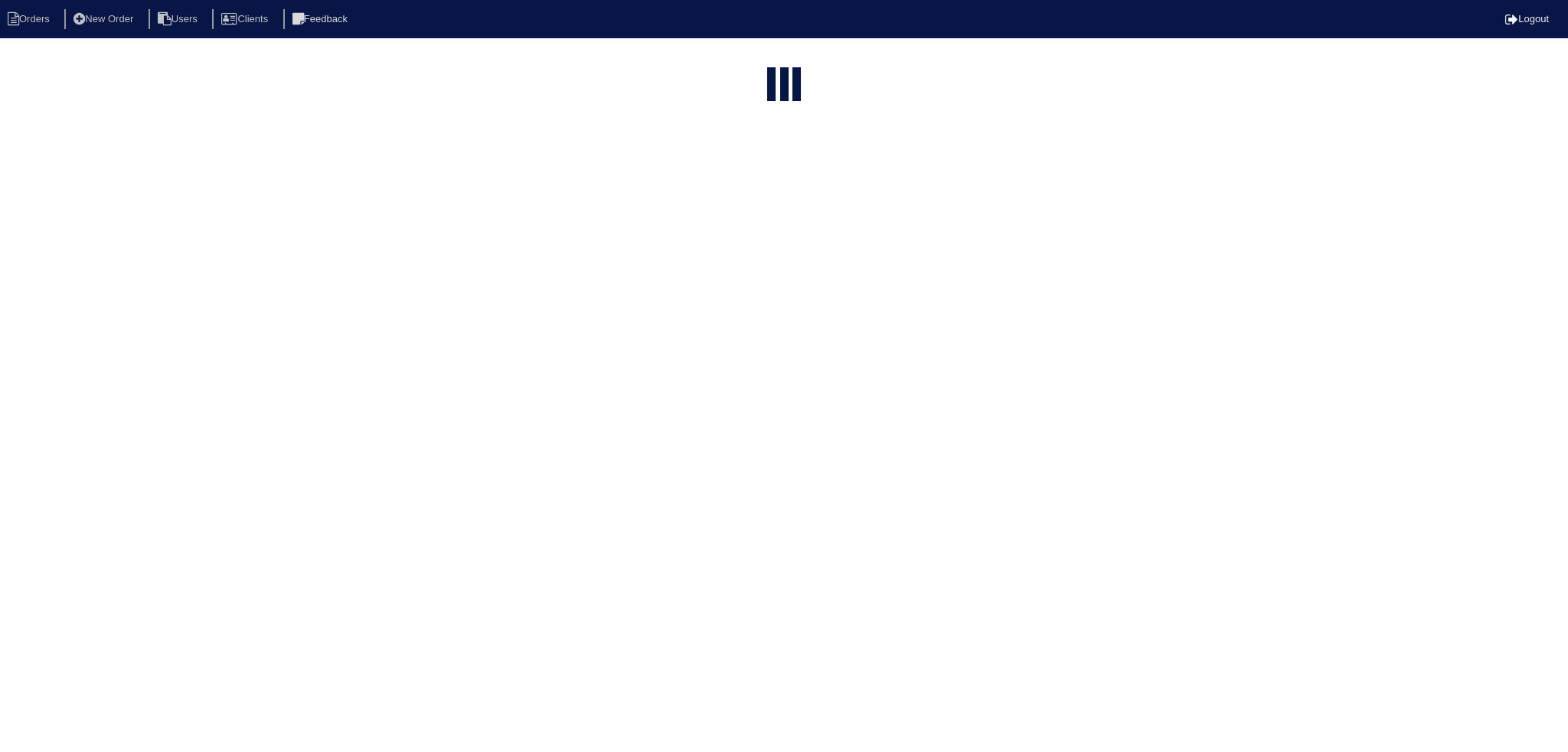
select select "15"
